Goal: Task Accomplishment & Management: Complete application form

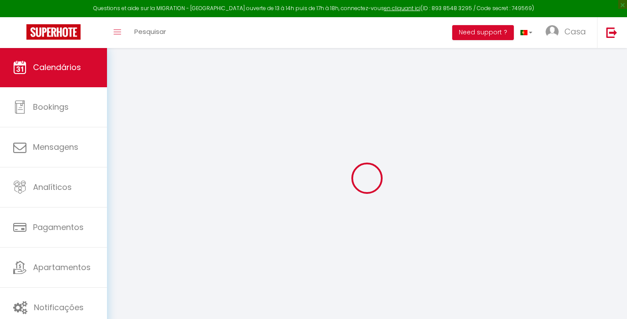
select select
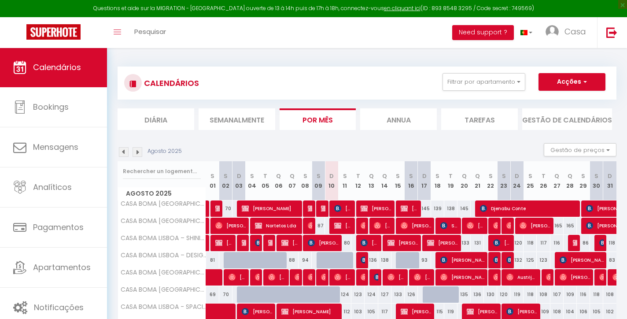
click at [341, 211] on img at bounding box center [337, 208] width 7 height 7
select select "OK"
select select "KO"
select select "0"
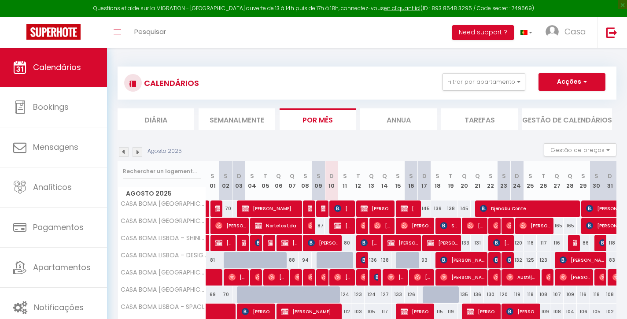
select select "1"
select select
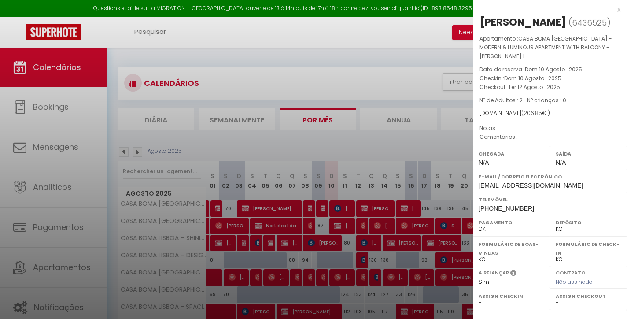
click at [620, 10] on div "x" at bounding box center [547, 9] width 148 height 11
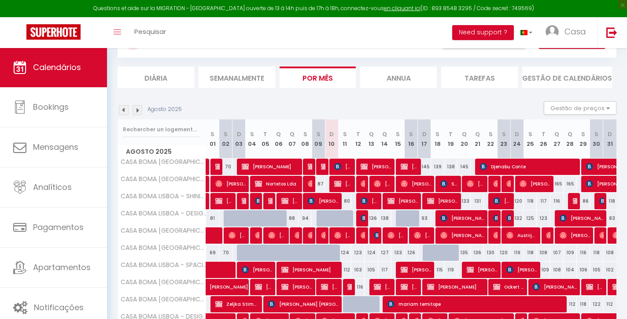
scroll to position [91, 0]
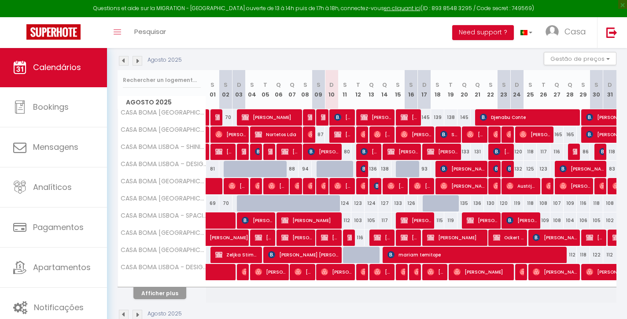
click at [173, 293] on button "Afficher plus" at bounding box center [160, 293] width 53 height 12
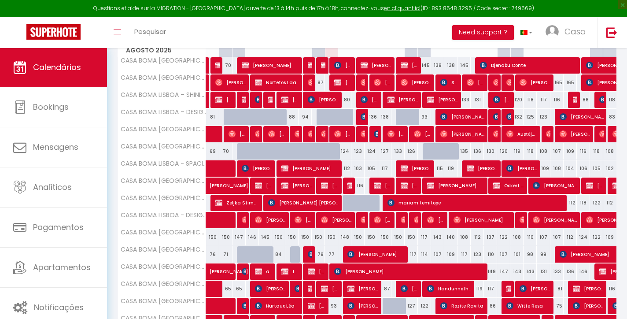
scroll to position [170, 0]
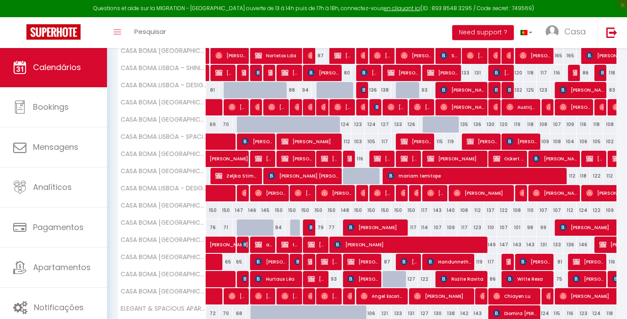
click at [308, 228] on img at bounding box center [311, 227] width 7 height 7
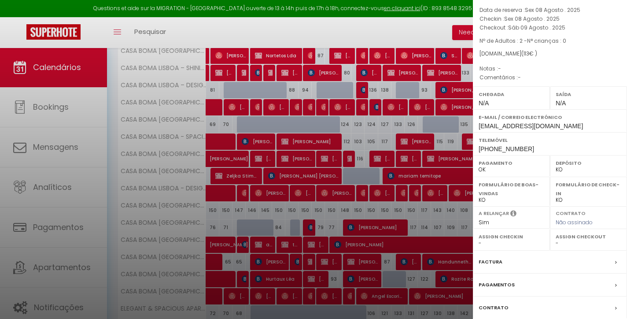
scroll to position [74, 0]
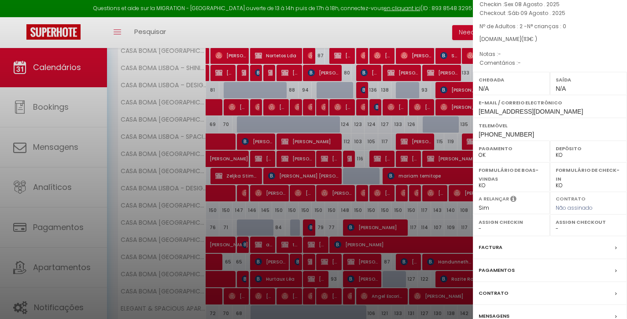
click at [494, 250] on label "Factura" at bounding box center [491, 247] width 24 height 9
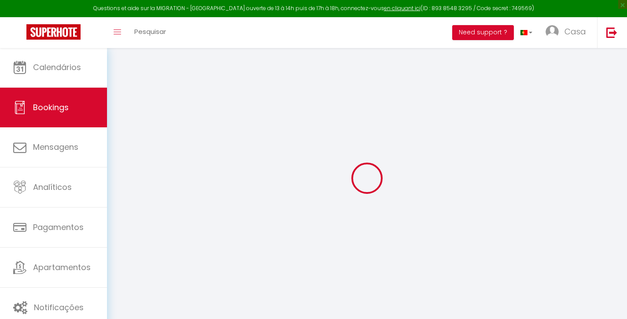
select select "cleaning"
select select "taxes"
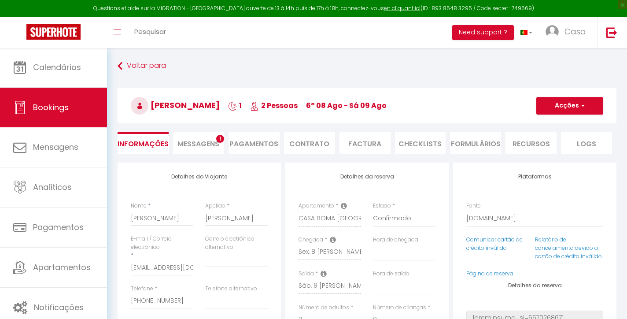
select select
checkbox input "false"
select select
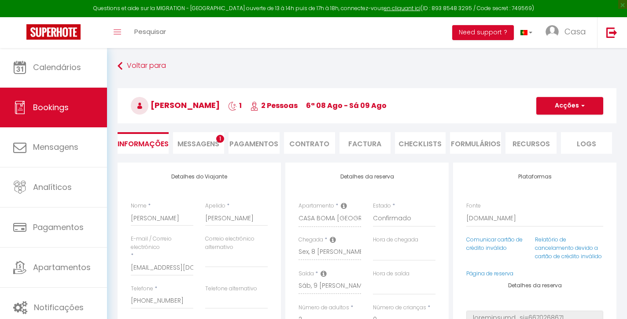
checkbox input "false"
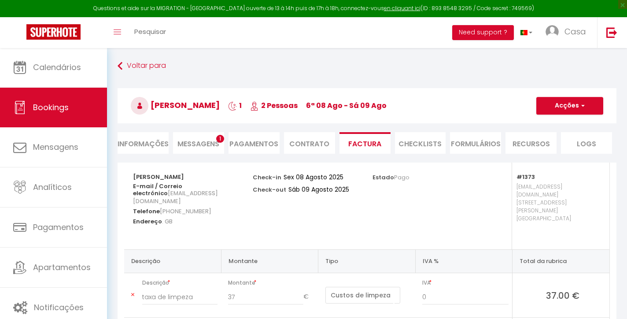
click at [139, 141] on li "Informações" at bounding box center [143, 143] width 51 height 22
select select
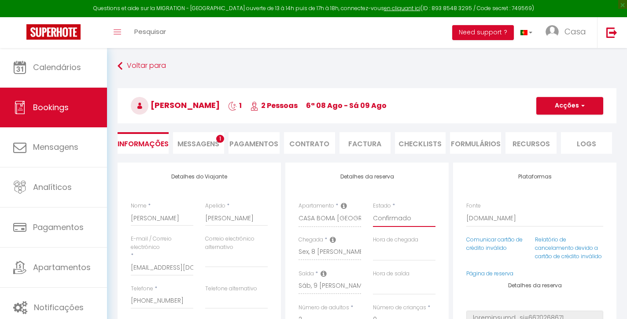
select select "0"
select select
checkbox input "false"
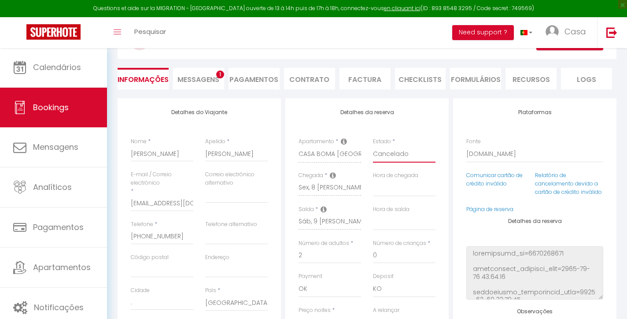
scroll to position [67, 0]
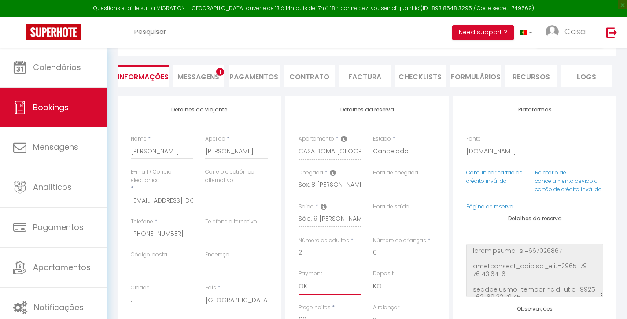
select select "10"
select select
checkbox input "false"
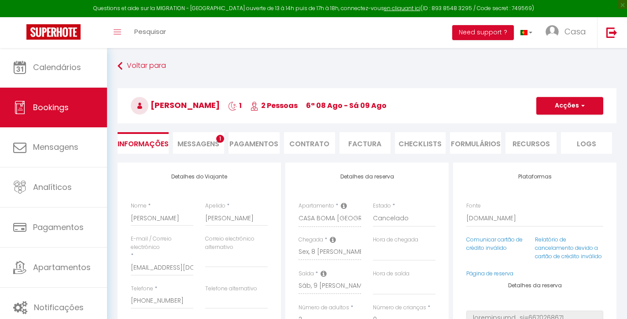
scroll to position [0, 0]
click at [575, 107] on button "Acções" at bounding box center [570, 106] width 67 height 18
click at [547, 126] on link "Salvar" at bounding box center [562, 124] width 70 height 11
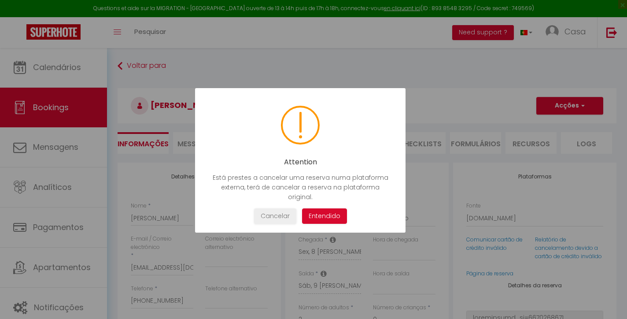
click at [328, 208] on button "Entendido" at bounding box center [324, 215] width 45 height 15
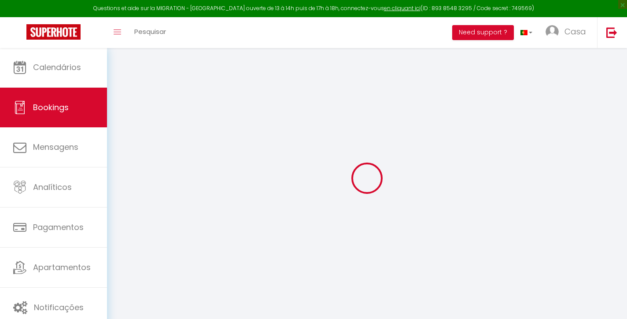
select select "not_cancelled"
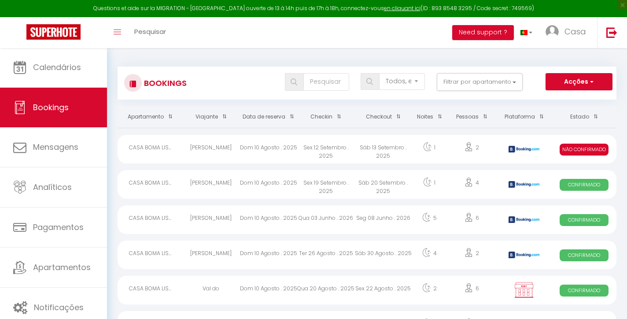
click at [367, 152] on div "Sáb 13 Setembro . 2025" at bounding box center [383, 149] width 57 height 29
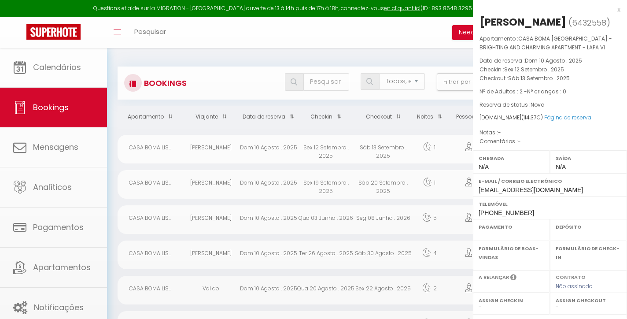
select select "KO"
select select "0"
select select "1"
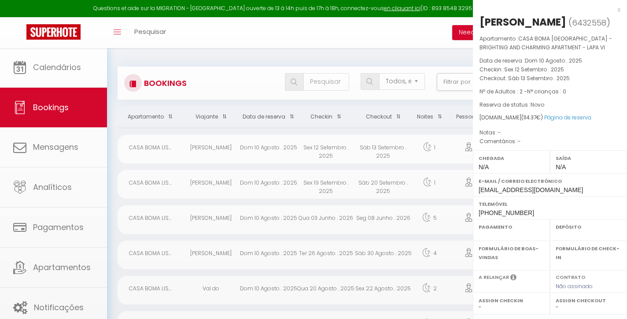
select select
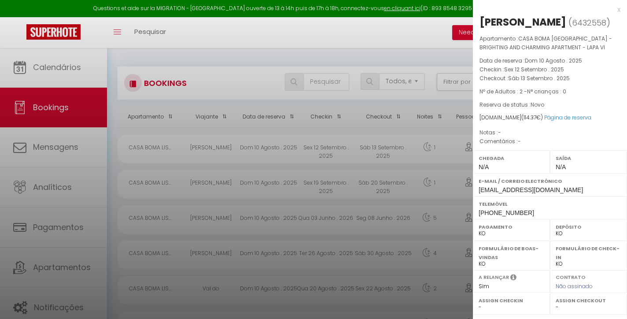
click at [58, 89] on div at bounding box center [313, 159] width 627 height 319
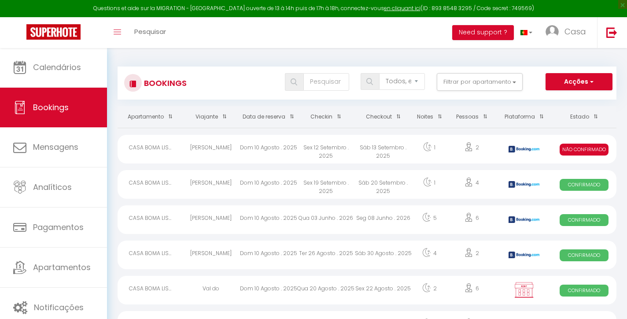
click at [70, 66] on span "Calendários" at bounding box center [57, 67] width 48 height 11
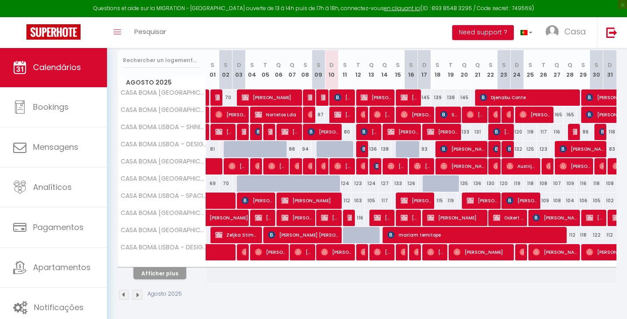
scroll to position [111, 0]
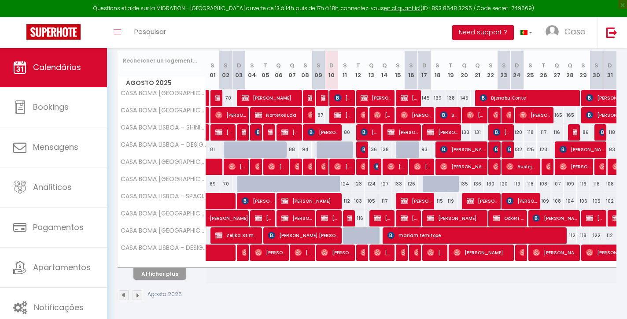
click at [175, 277] on button "Afficher plus" at bounding box center [160, 274] width 53 height 12
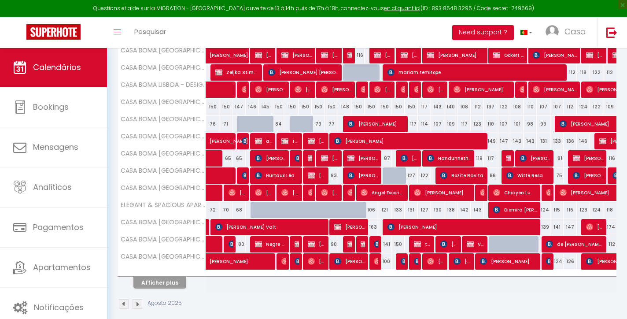
scroll to position [275, 0]
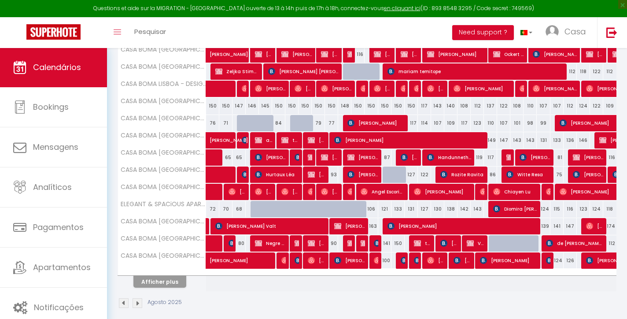
click at [177, 280] on button "Afficher plus" at bounding box center [160, 282] width 53 height 12
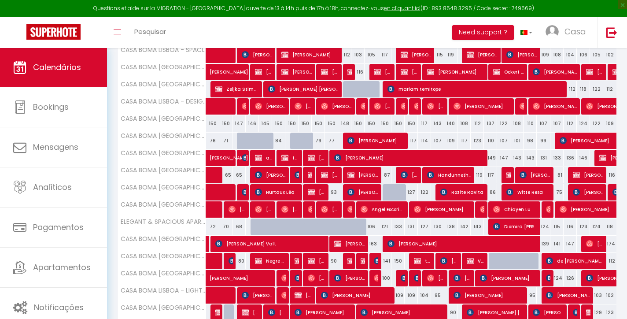
scroll to position [261, 0]
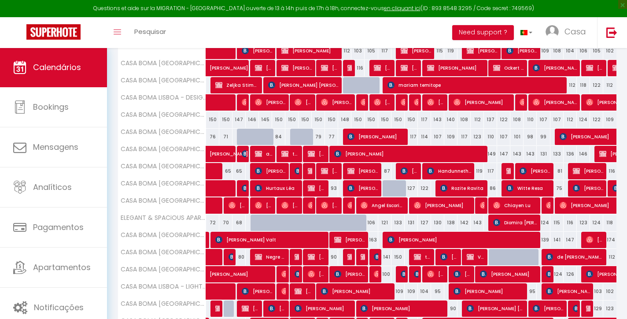
click at [361, 189] on span "[PERSON_NAME]" at bounding box center [363, 188] width 31 height 17
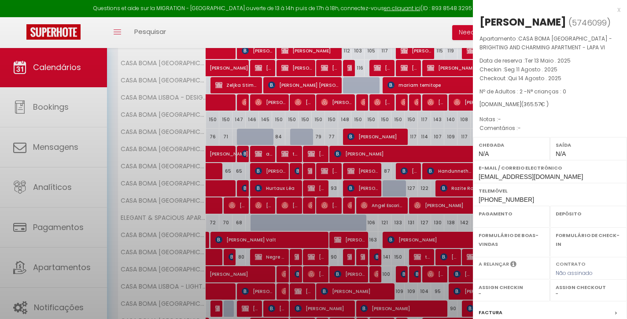
select select "OK"
select select "KO"
select select "0"
select select "1"
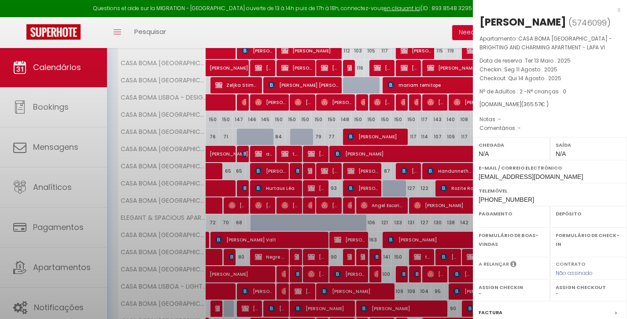
select select
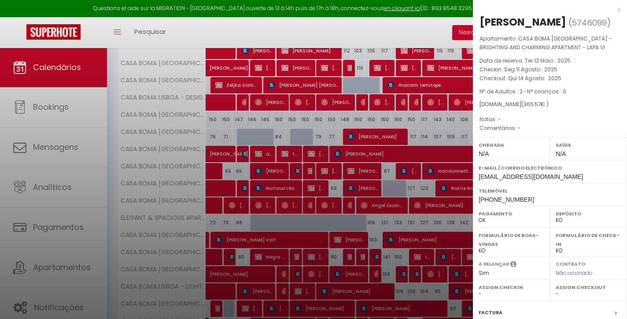
click at [620, 10] on div "x" at bounding box center [547, 9] width 148 height 11
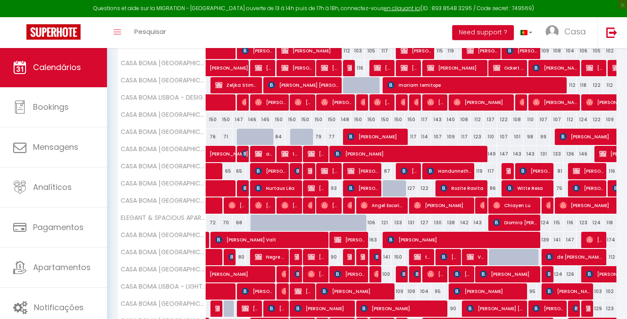
click at [381, 132] on span "[PERSON_NAME]" at bounding box center [376, 136] width 57 height 17
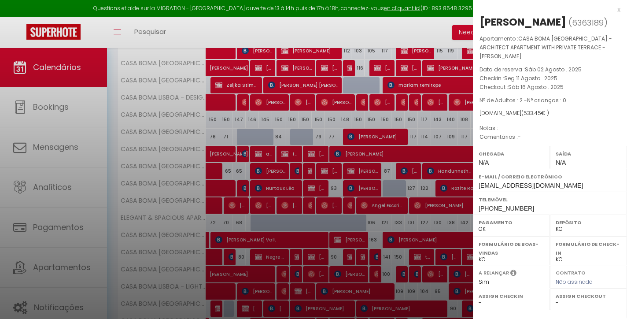
click at [619, 10] on div "x" at bounding box center [547, 9] width 148 height 11
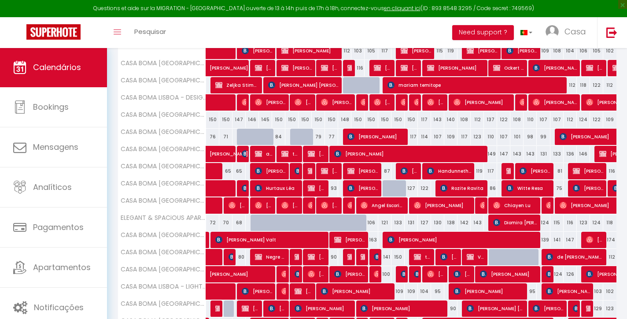
click at [345, 85] on div at bounding box center [349, 85] width 13 height 17
type input "112"
type input "[DATE]"
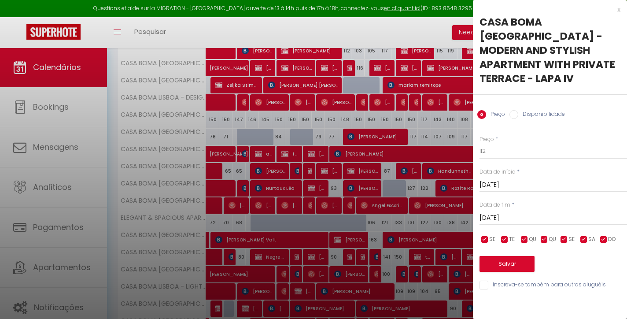
click at [539, 212] on input "[DATE]" at bounding box center [554, 217] width 148 height 11
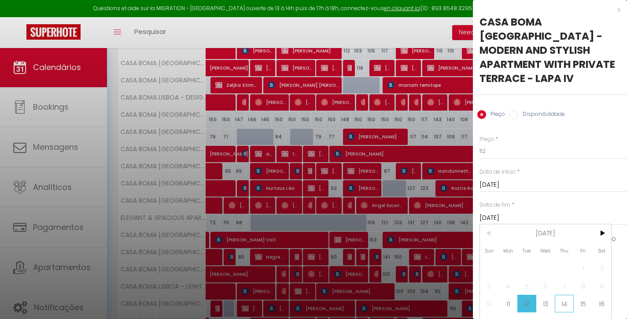
click at [567, 295] on span "14" at bounding box center [564, 304] width 19 height 18
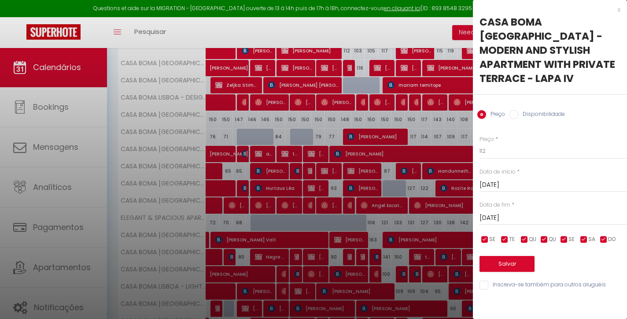
type input "[DATE]"
click at [548, 110] on label "Disponibilidade" at bounding box center [542, 115] width 47 height 10
click at [519, 110] on input "Disponibilidade" at bounding box center [514, 114] width 9 height 9
radio input "true"
radio input "false"
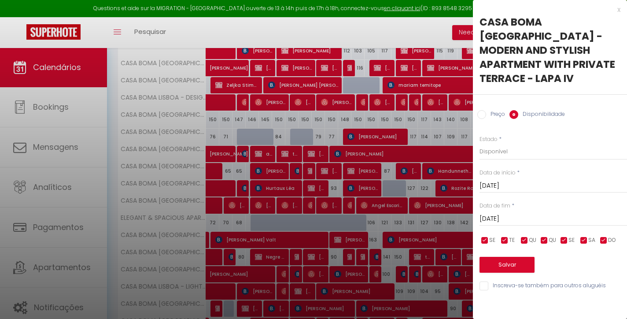
click at [516, 257] on button "Salvar" at bounding box center [507, 265] width 55 height 16
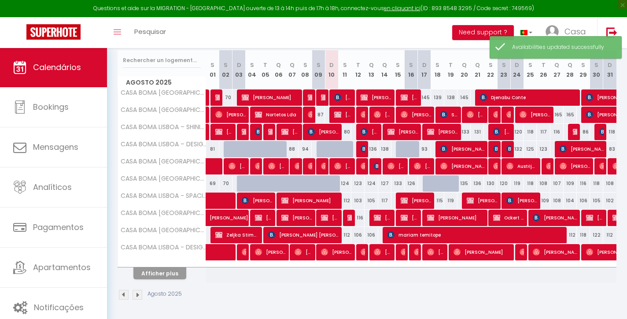
scroll to position [111, 0]
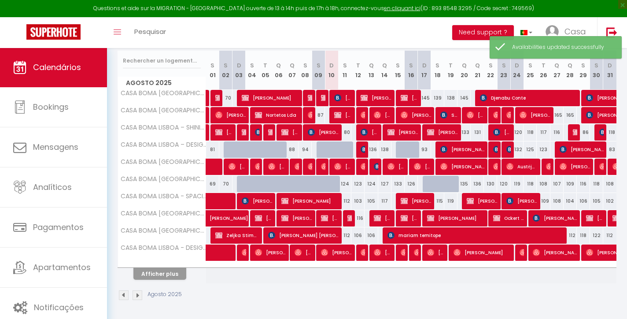
click at [172, 277] on button "Afficher plus" at bounding box center [160, 274] width 53 height 12
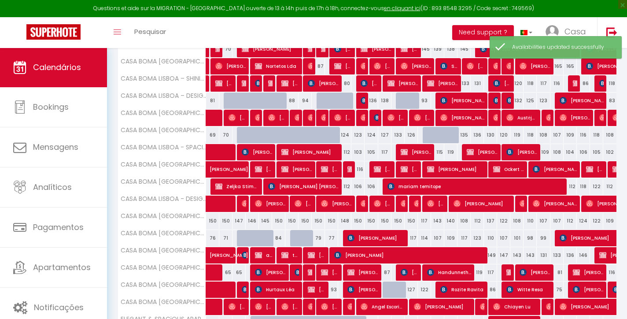
scroll to position [172, 0]
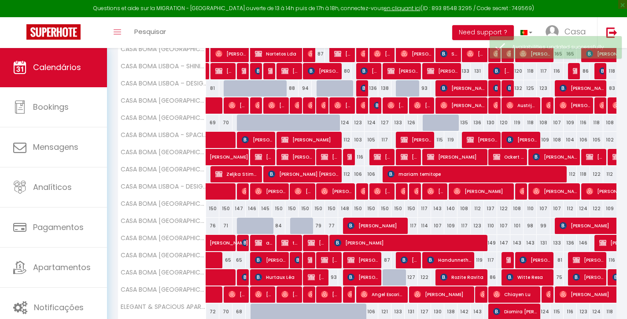
click at [382, 227] on span "[PERSON_NAME]" at bounding box center [376, 225] width 57 height 17
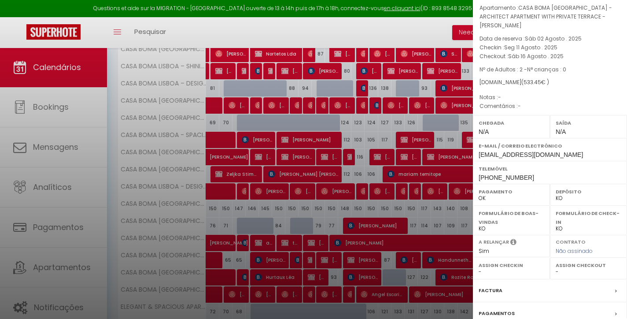
scroll to position [113, 0]
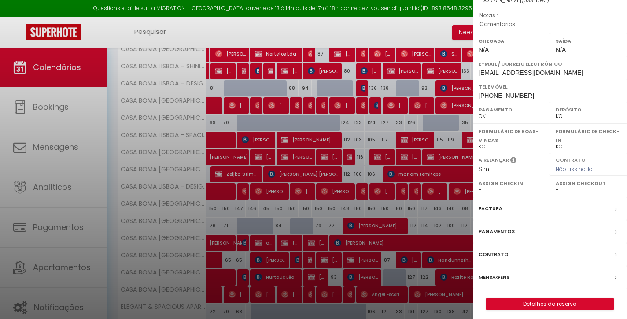
click at [499, 209] on label "Factura" at bounding box center [491, 208] width 24 height 9
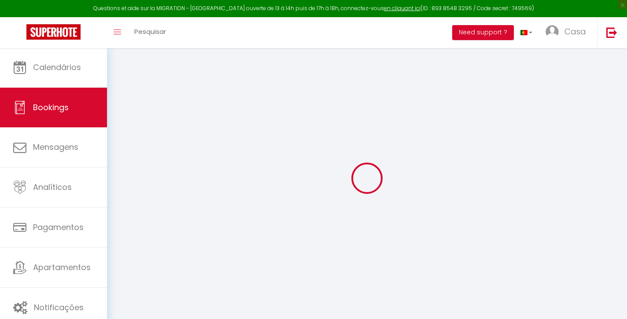
type input "[PERSON_NAME]"
type input "[EMAIL_ADDRESS][DOMAIN_NAME]"
type input "[PHONE_NUMBER]"
type input "."
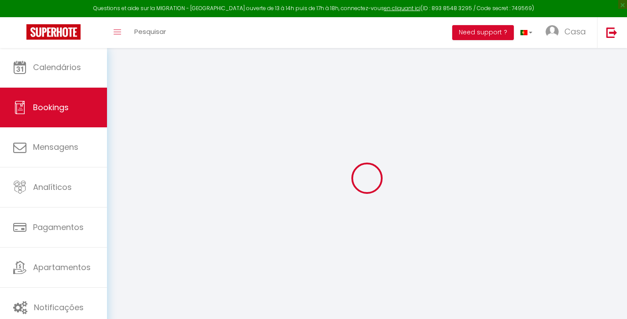
select select "GB"
type input "74.02"
select select "1373"
select select "1"
select select
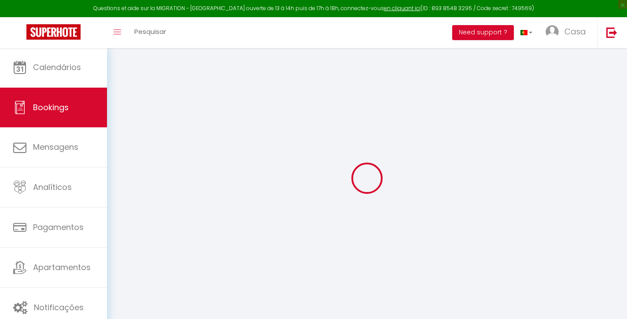
select select
type input "2"
select select "12"
select select
select select "2"
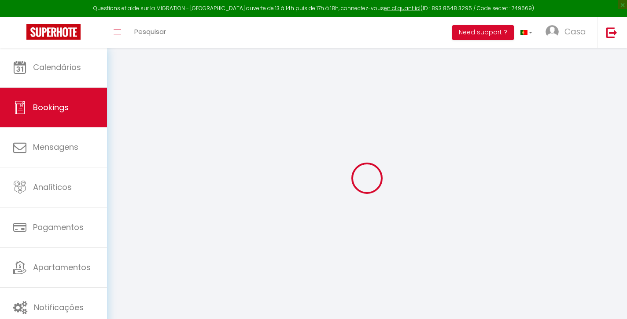
type input "0"
select select
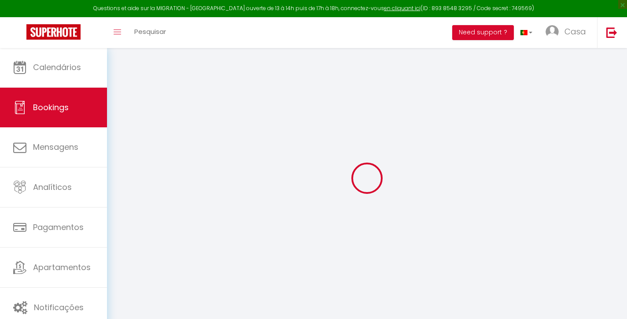
select select "14"
select select
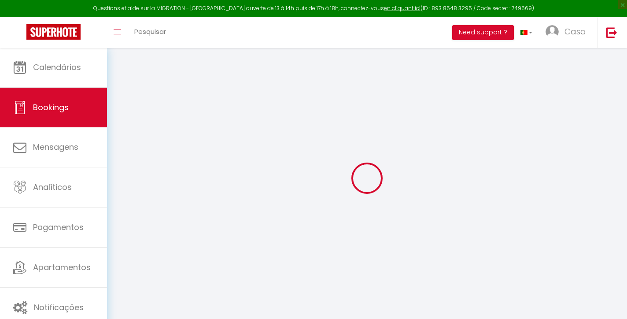
checkbox input "false"
select select
checkbox input "false"
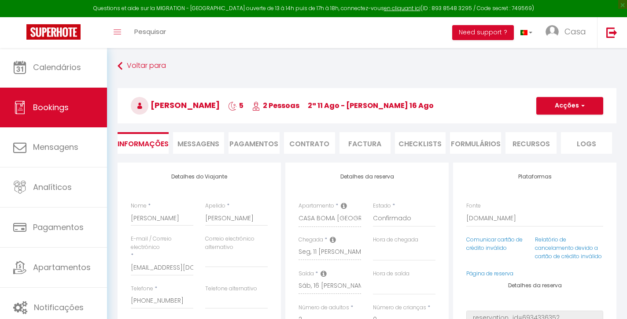
type input "37"
type input "40"
select select
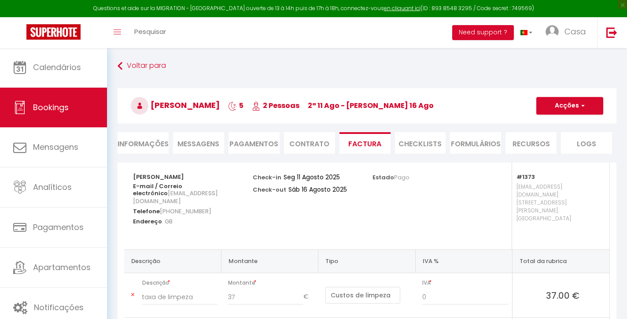
select select
click at [139, 145] on li "Informações" at bounding box center [143, 143] width 51 height 22
select select
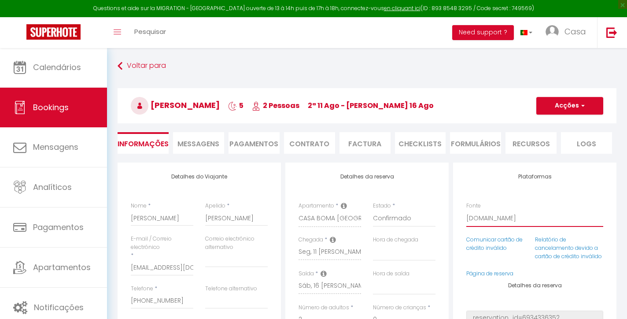
select select "54"
select select
checkbox input "false"
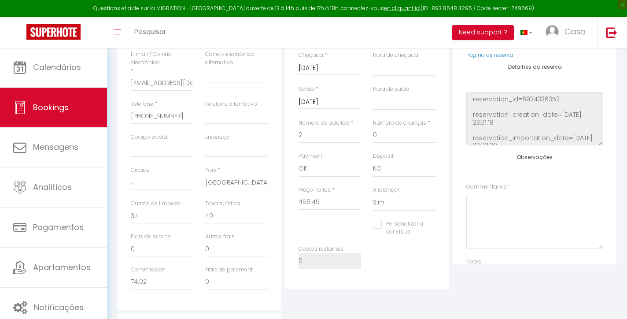
scroll to position [130, 0]
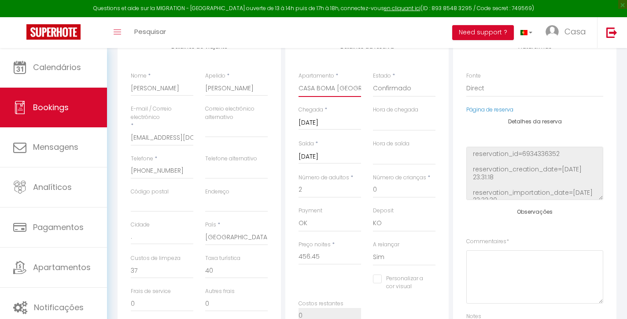
select select "1274"
select select
checkbox input "false"
select select
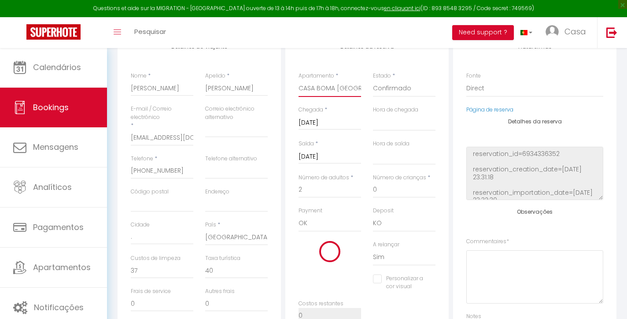
select select
checkbox input "false"
type input "20"
select select
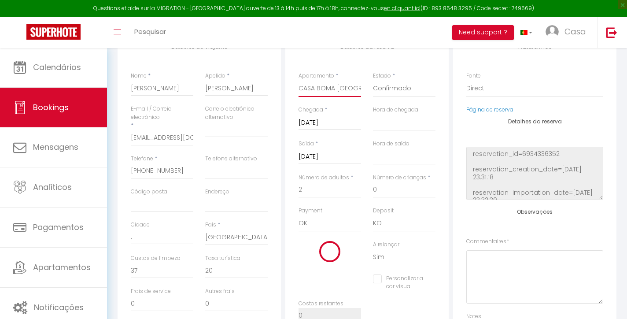
type input "585"
checkbox input "false"
click at [341, 158] on input "[DATE]" at bounding box center [330, 156] width 63 height 11
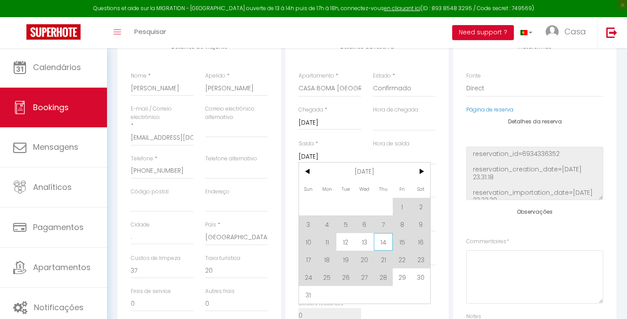
click at [382, 242] on span "14" at bounding box center [383, 242] width 19 height 18
type input "12"
select select
type input "324"
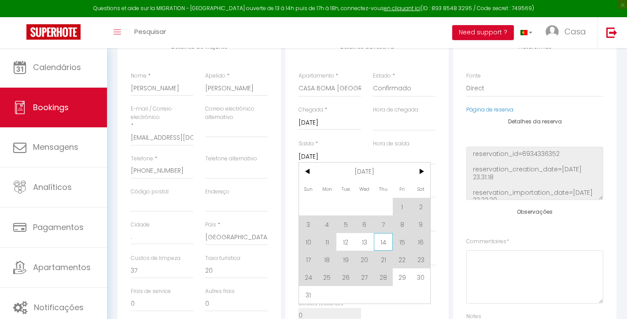
checkbox input "false"
type input "[DATE]"
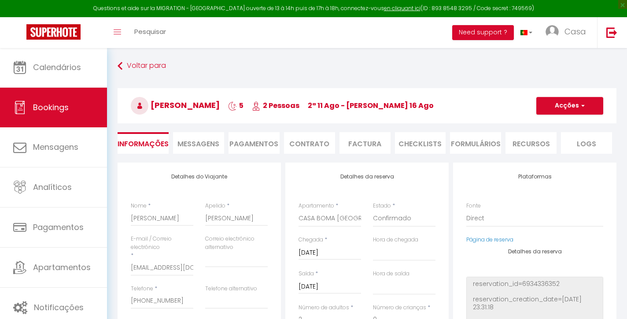
scroll to position [0, 0]
click at [571, 108] on button "Acções" at bounding box center [570, 106] width 67 height 18
click at [544, 122] on link "Salvar" at bounding box center [562, 124] width 70 height 11
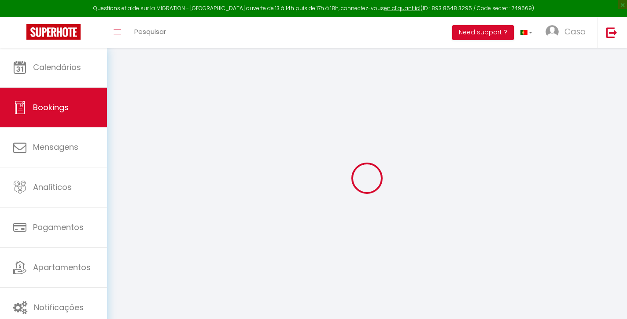
select select "not_cancelled"
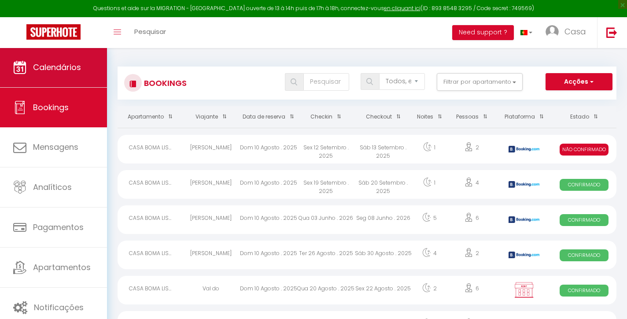
click at [97, 78] on link "Calendários" at bounding box center [53, 68] width 107 height 40
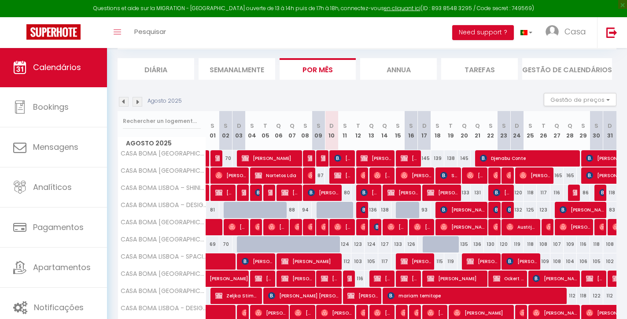
scroll to position [56, 0]
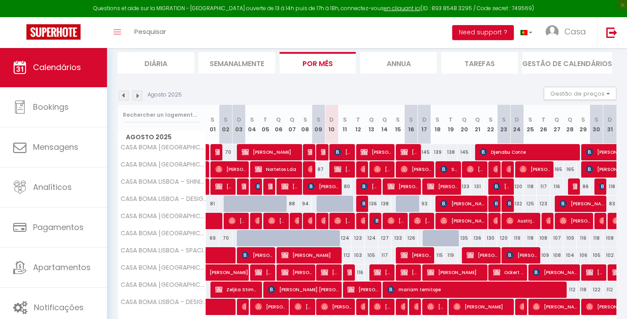
click at [363, 203] on img at bounding box center [364, 203] width 7 height 7
select select "OK"
select select "KO"
select select "0"
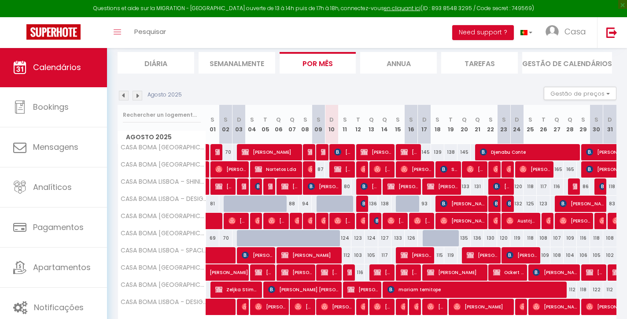
select select "1"
select select
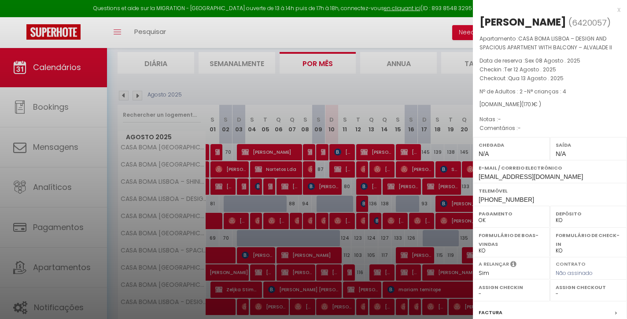
click at [618, 10] on div "x" at bounding box center [547, 9] width 148 height 11
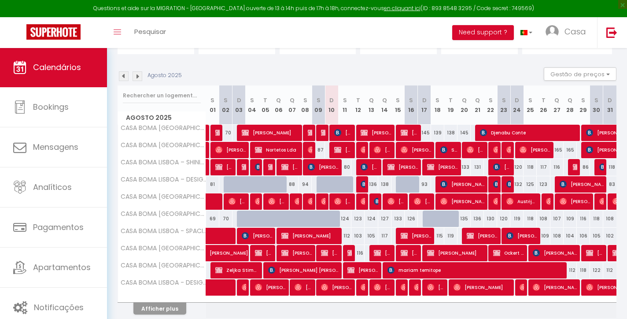
scroll to position [80, 0]
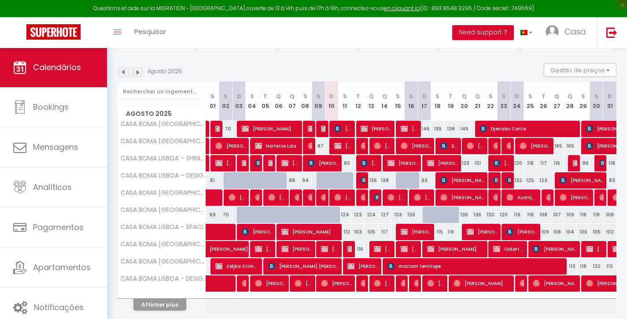
click at [166, 307] on button "Afficher plus" at bounding box center [160, 305] width 53 height 12
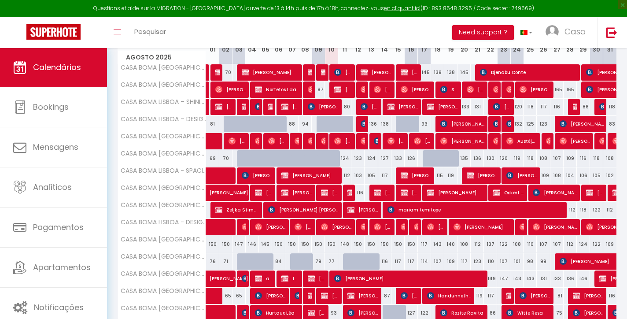
scroll to position [114, 0]
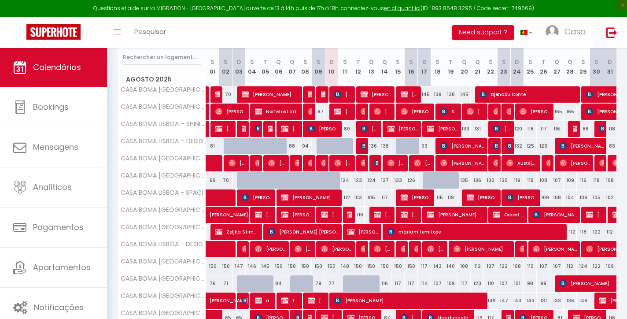
click at [350, 150] on div at bounding box center [349, 151] width 13 height 17
type input "126"
type input "[DATE]"
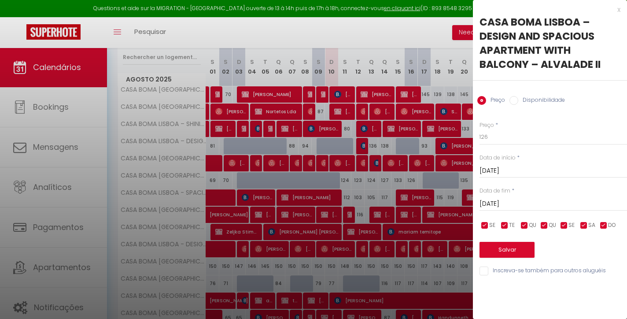
click at [558, 101] on label "Disponibilidade" at bounding box center [542, 101] width 47 height 10
click at [519, 101] on input "Disponibilidade" at bounding box center [514, 100] width 9 height 9
radio input "true"
radio input "false"
click at [505, 249] on button "Salvar" at bounding box center [507, 251] width 55 height 16
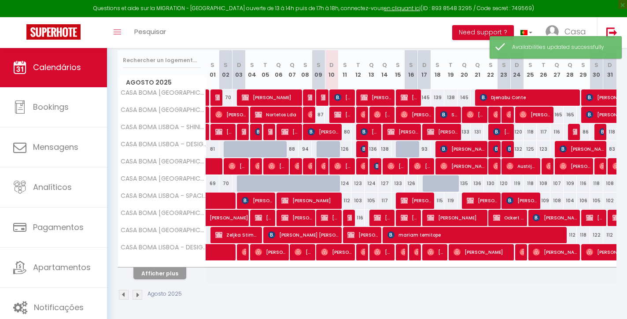
scroll to position [111, 0]
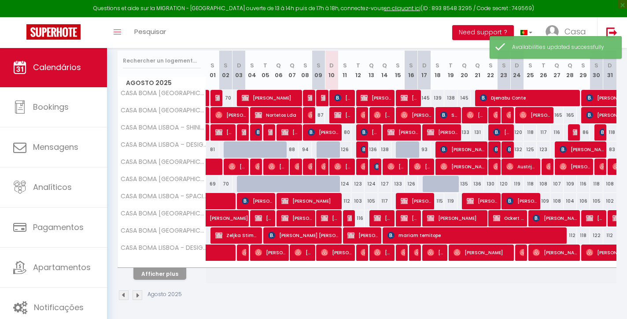
click at [174, 272] on button "Afficher plus" at bounding box center [160, 274] width 53 height 12
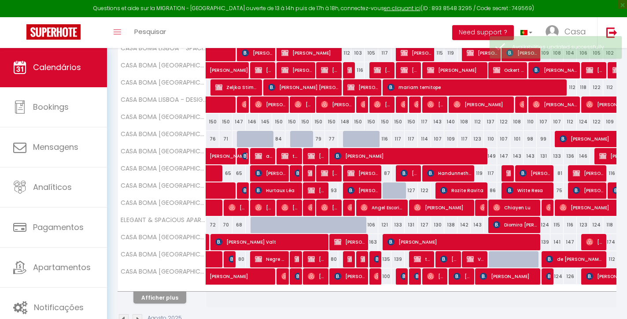
scroll to position [270, 0]
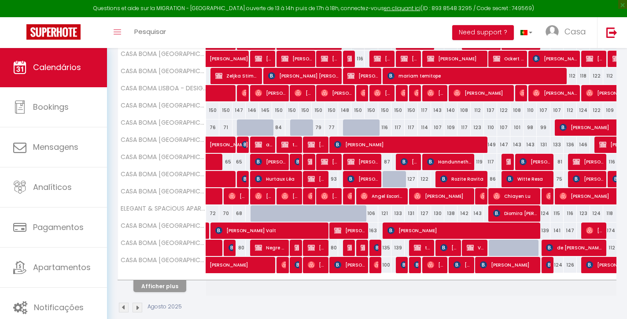
click at [182, 286] on button "Afficher plus" at bounding box center [160, 286] width 53 height 12
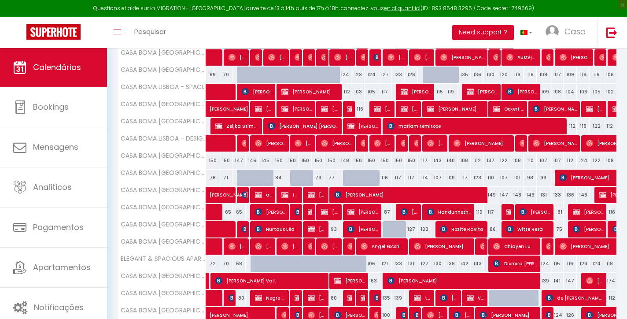
scroll to position [234, 0]
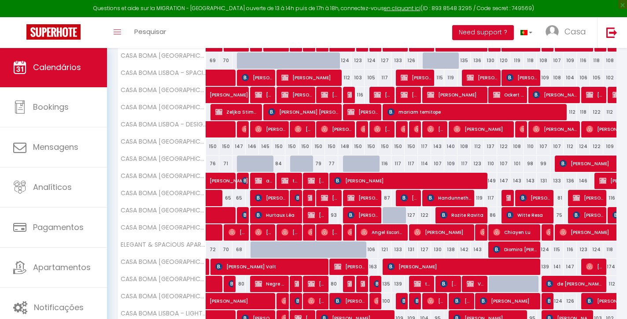
click at [386, 217] on div at bounding box center [389, 215] width 13 height 17
select select "1"
type input "[DATE]"
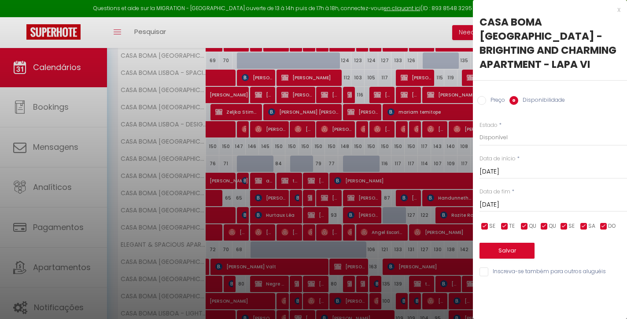
click at [530, 199] on input "[DATE]" at bounding box center [554, 204] width 148 height 11
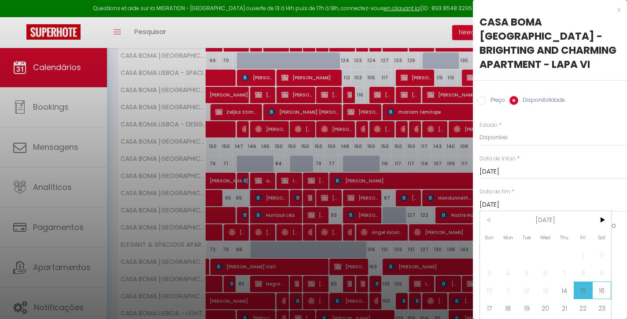
click at [606, 282] on span "16" at bounding box center [602, 291] width 19 height 18
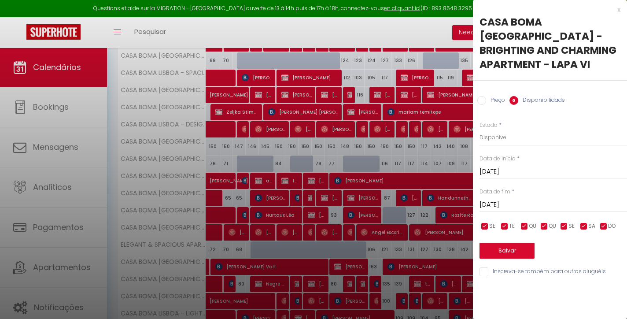
type input "[DATE]"
click at [508, 243] on button "Salvar" at bounding box center [507, 251] width 55 height 16
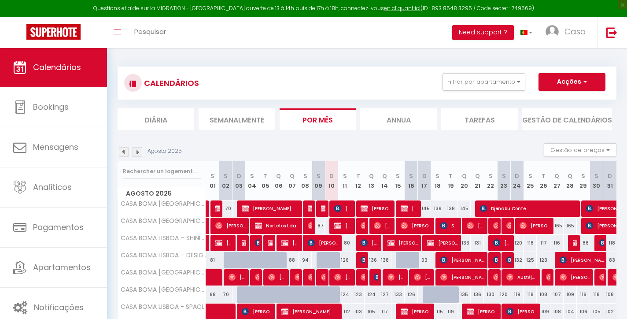
scroll to position [0, 0]
click at [574, 80] on button "Acções" at bounding box center [572, 82] width 67 height 18
click at [555, 99] on link "[GEOGRAPHIC_DATA]" at bounding box center [557, 102] width 65 height 13
select select
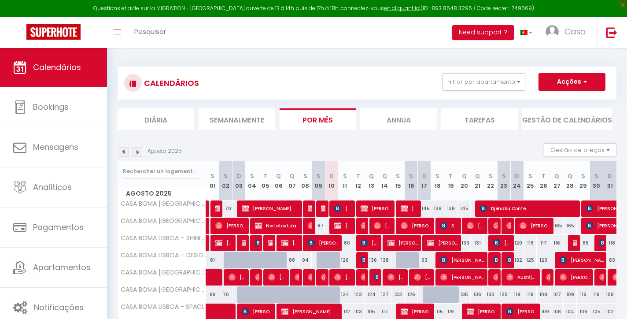
select select
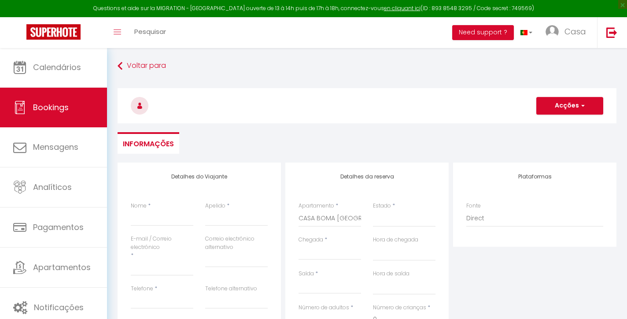
select select
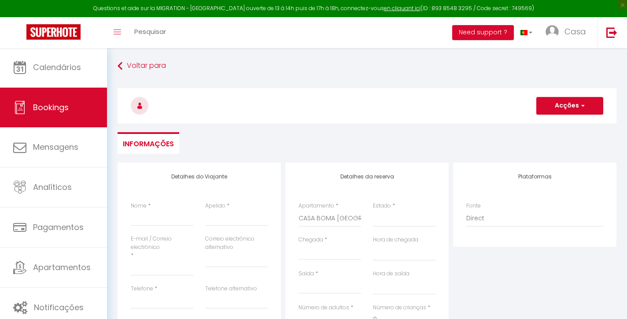
select select
checkbox input "false"
select select
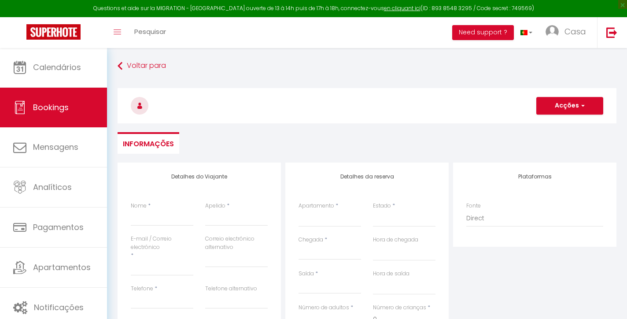
select select
checkbox input "false"
select select
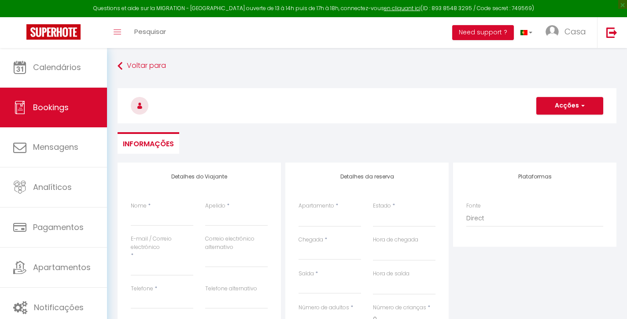
select select
type input "s"
select select
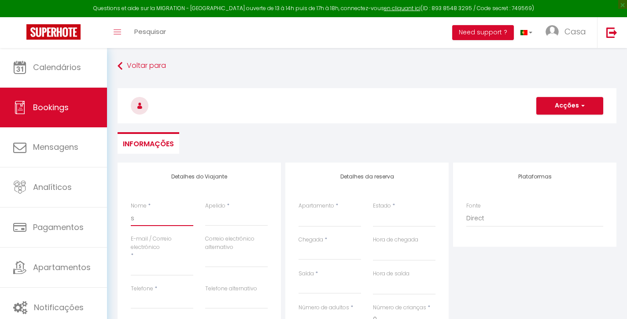
select select
checkbox input "false"
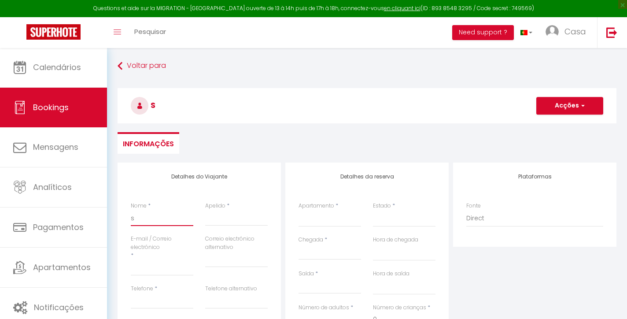
type input "sa"
select select
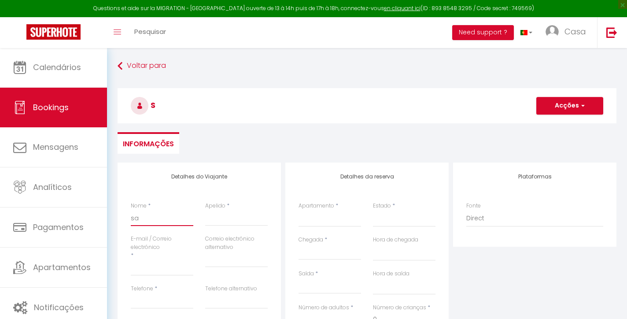
select select
checkbox input "false"
type input "[PERSON_NAME]"
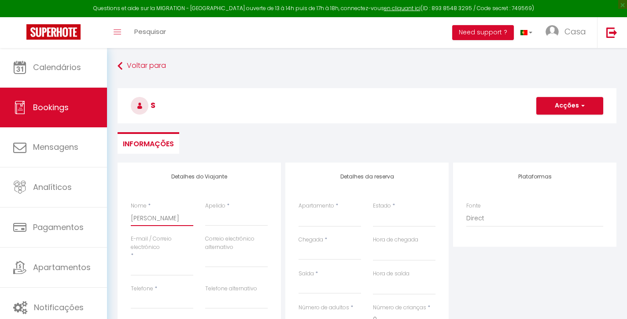
select select
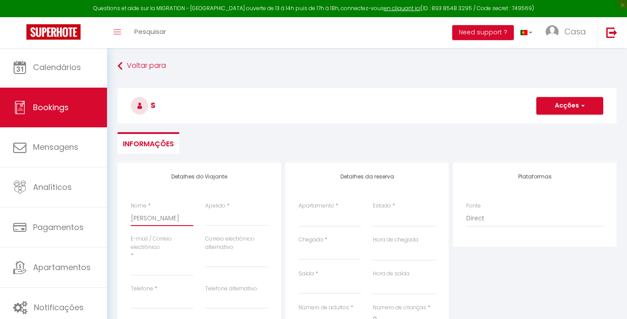
select select
checkbox input "false"
type input "[PERSON_NAME]"
type input "b"
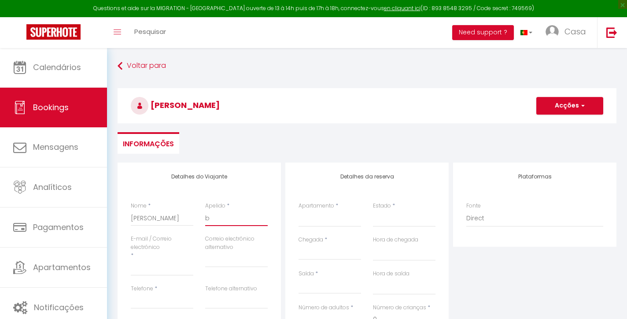
select select
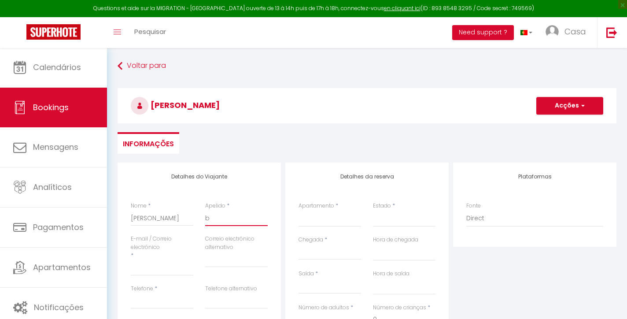
select select
checkbox input "false"
type input "bi"
select select
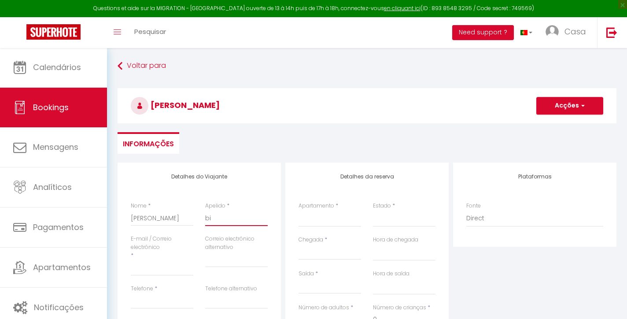
select select
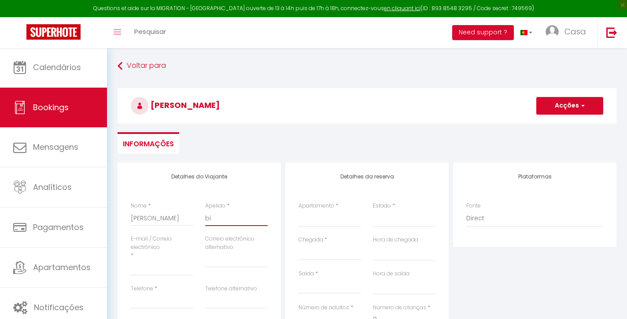
select select
checkbox input "false"
type input "b"
select select
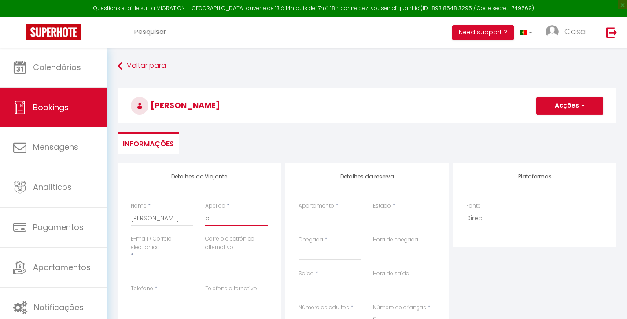
select select
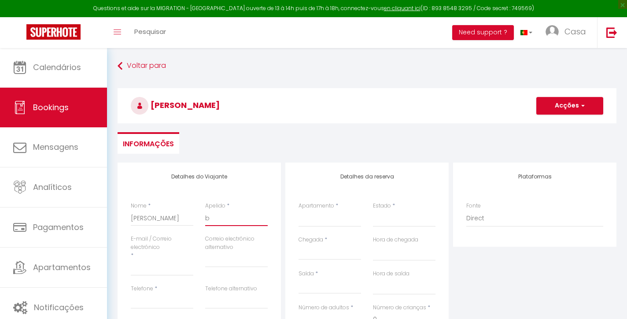
checkbox input "false"
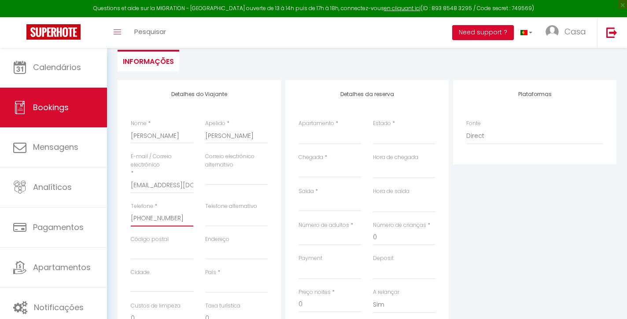
scroll to position [147, 0]
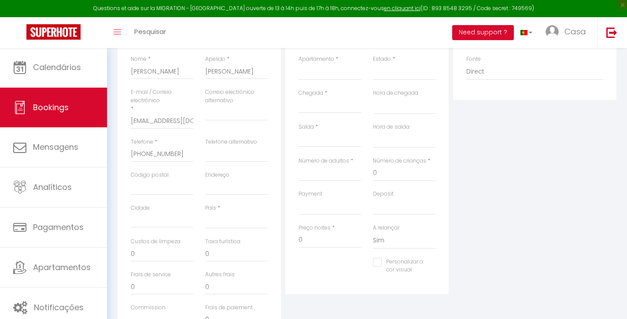
click at [225, 228] on div "País * [GEOGRAPHIC_DATA] [GEOGRAPHIC_DATA] [GEOGRAPHIC_DATA] [GEOGRAPHIC_DATA] …" at bounding box center [237, 221] width 74 height 34
click at [392, 74] on select "Confirmado Não confirmado Cancelado Cancelado pelo viajante No Show Request" at bounding box center [404, 71] width 63 height 17
click at [310, 105] on input "Chegada" at bounding box center [330, 105] width 63 height 11
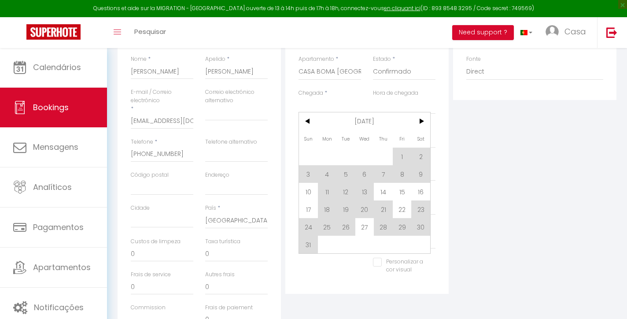
click at [384, 194] on span "14" at bounding box center [383, 192] width 19 height 18
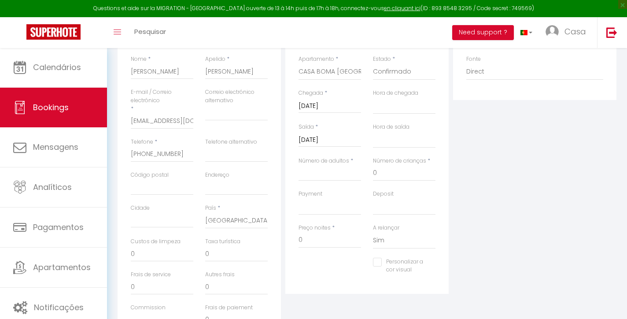
click at [332, 137] on input "[DATE]" at bounding box center [330, 139] width 63 height 11
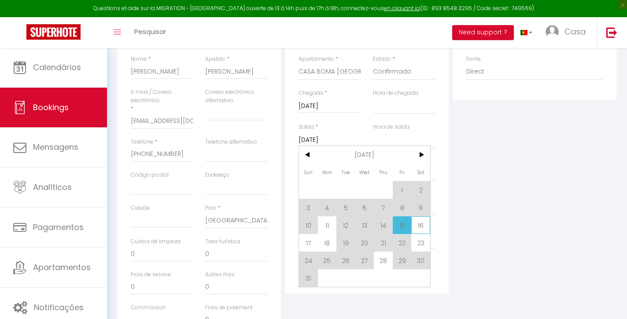
click at [420, 226] on span "16" at bounding box center [421, 225] width 19 height 18
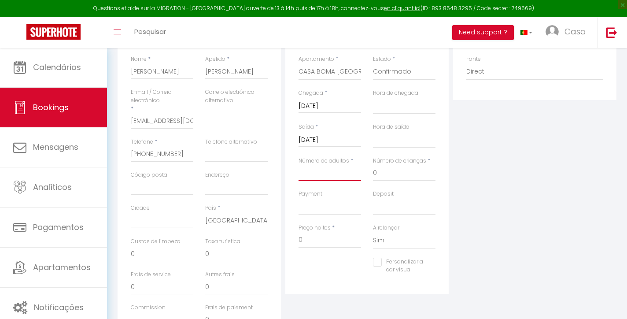
click at [321, 171] on input "Número de adultos" at bounding box center [330, 173] width 63 height 16
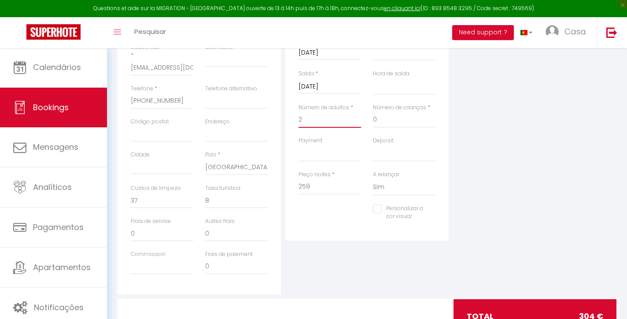
scroll to position [197, 0]
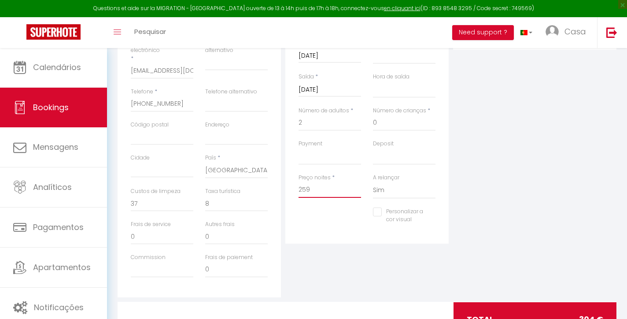
click at [338, 187] on input "259" at bounding box center [330, 190] width 63 height 16
click at [152, 199] on input "0" at bounding box center [162, 204] width 63 height 16
click at [240, 202] on input "0" at bounding box center [236, 204] width 63 height 16
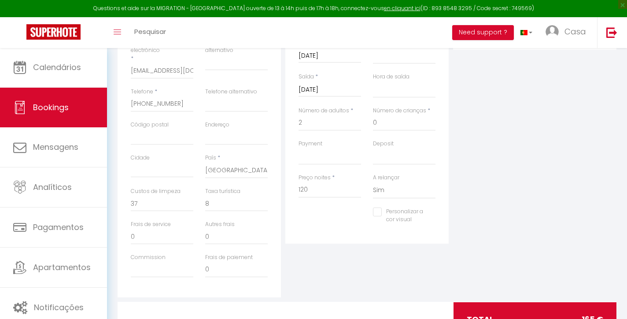
click at [279, 181] on div "Detalhes do Viajante Nome * [PERSON_NAME] Apelido * [PERSON_NAME] E-mail / Corr…" at bounding box center [199, 132] width 163 height 332
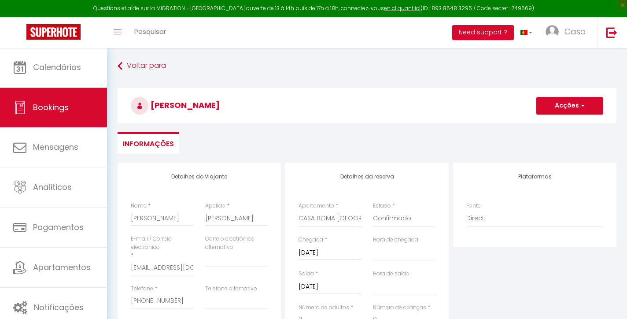
scroll to position [0, 0]
click at [579, 93] on h3 "[PERSON_NAME]" at bounding box center [367, 105] width 499 height 35
click at [570, 108] on button "Acções" at bounding box center [570, 106] width 67 height 18
click at [549, 124] on link "Salvar" at bounding box center [562, 124] width 70 height 11
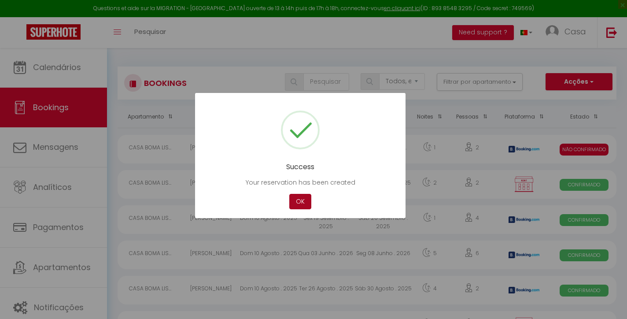
click at [300, 201] on button "OK" at bounding box center [300, 201] width 22 height 15
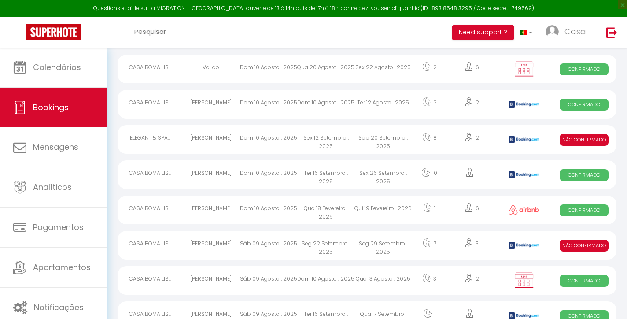
scroll to position [264, 0]
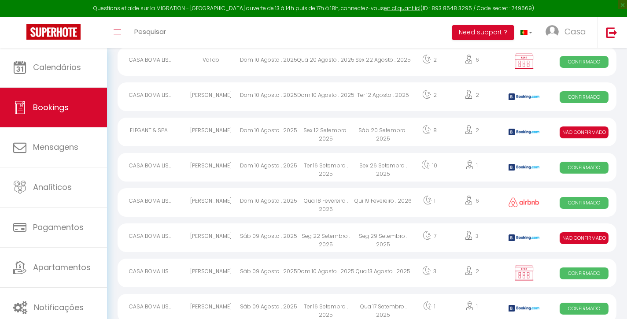
click at [365, 239] on div "Seg 29 Setembro . 2025" at bounding box center [383, 237] width 57 height 29
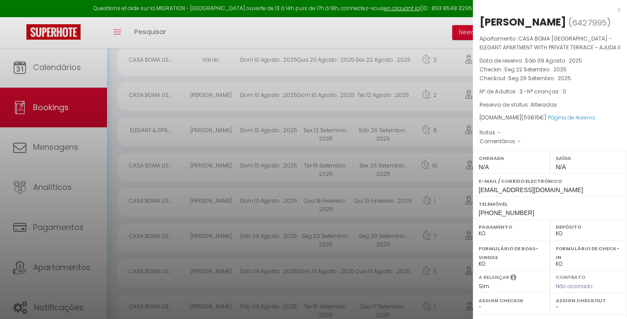
click at [620, 8] on div "x" at bounding box center [547, 9] width 148 height 11
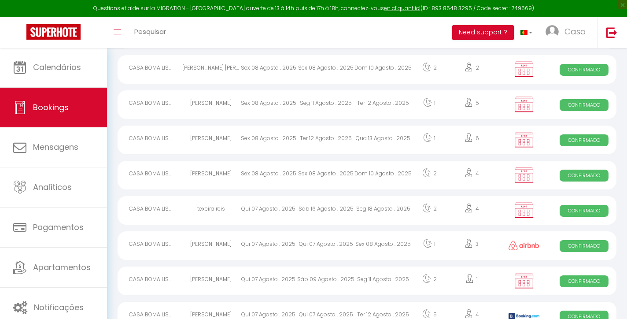
scroll to position [703, 0]
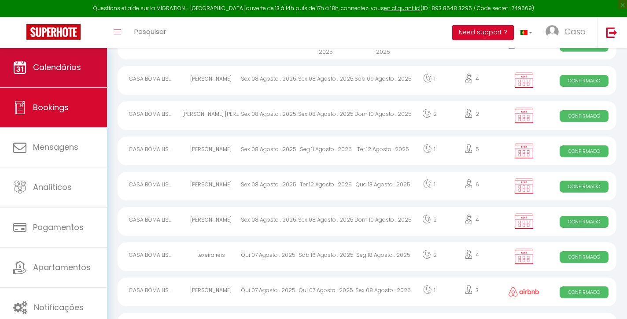
click at [56, 71] on span "Calendários" at bounding box center [57, 67] width 48 height 11
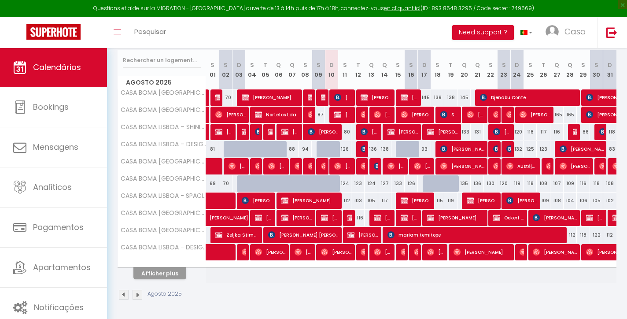
scroll to position [111, 0]
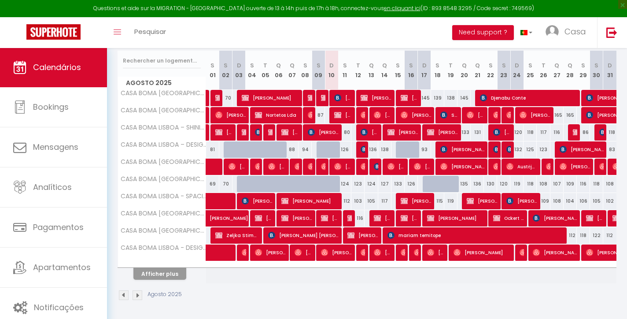
click at [161, 273] on button "Afficher plus" at bounding box center [160, 274] width 53 height 12
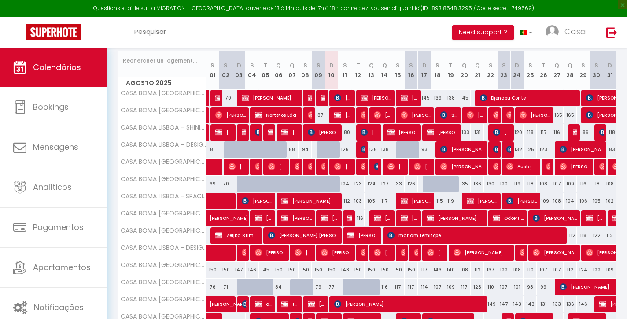
click at [364, 152] on img at bounding box center [364, 149] width 7 height 7
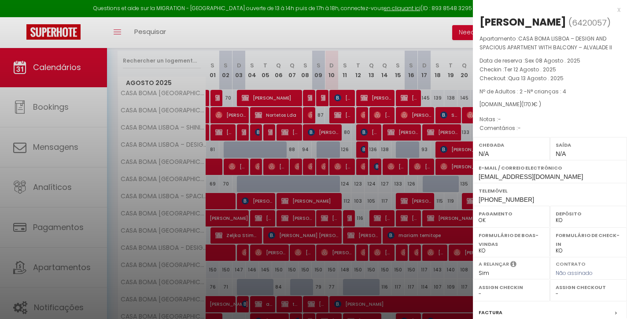
click at [619, 11] on div "x" at bounding box center [547, 9] width 148 height 11
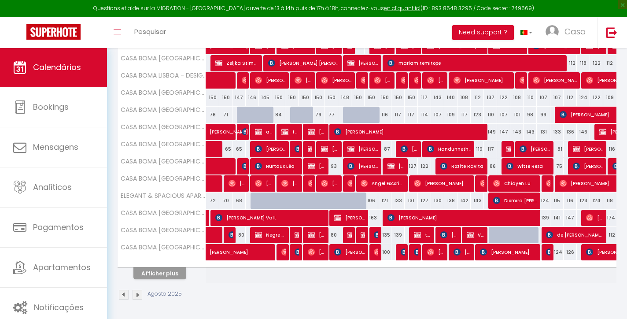
scroll to position [282, 0]
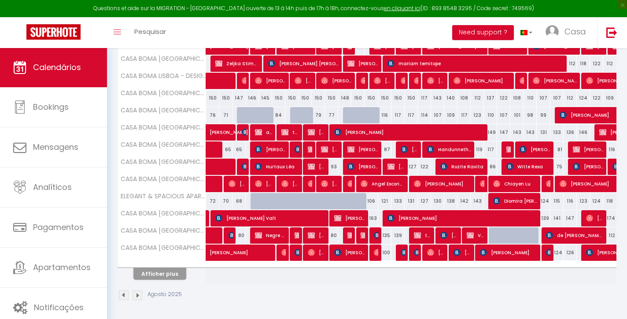
click at [175, 273] on button "Afficher plus" at bounding box center [160, 274] width 53 height 12
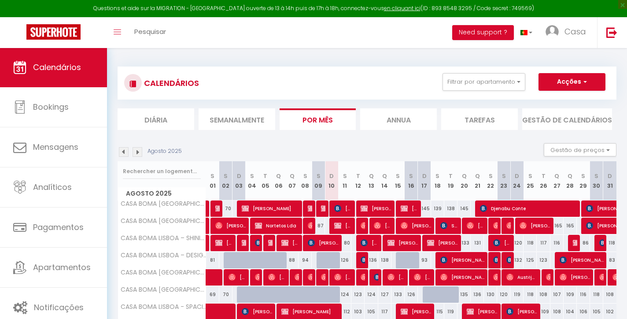
scroll to position [0, 0]
click at [335, 262] on div at bounding box center [336, 265] width 13 height 17
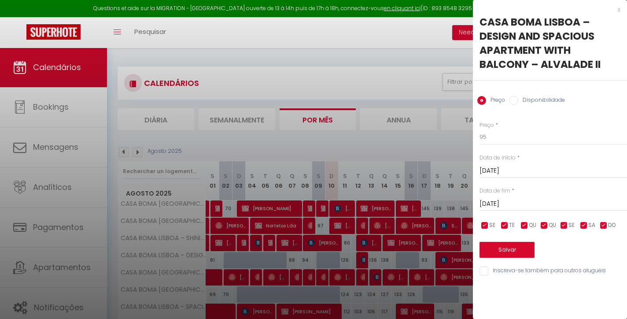
click at [534, 101] on label "Disponibilidade" at bounding box center [542, 101] width 47 height 10
click at [519, 101] on input "Disponibilidade" at bounding box center [514, 100] width 9 height 9
click at [512, 247] on button "Salvar" at bounding box center [507, 251] width 55 height 16
